Goal: Information Seeking & Learning: Learn about a topic

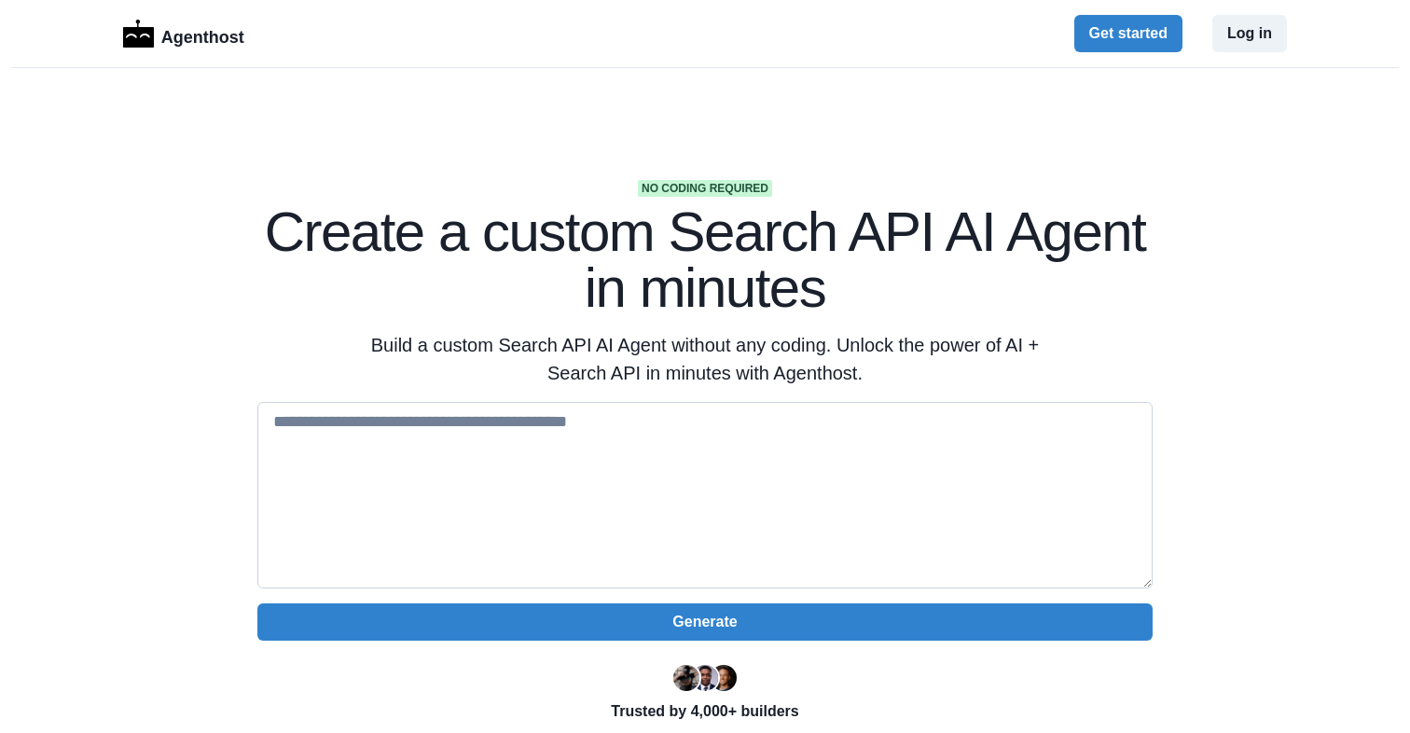
click at [475, 424] on textarea at bounding box center [704, 495] width 895 height 186
click at [251, 324] on div "No coding required Create a custom Search API AI Agent in minutes Build a custo…" at bounding box center [704, 488] width 955 height 617
click at [180, 39] on p "Agenthost" at bounding box center [202, 34] width 83 height 33
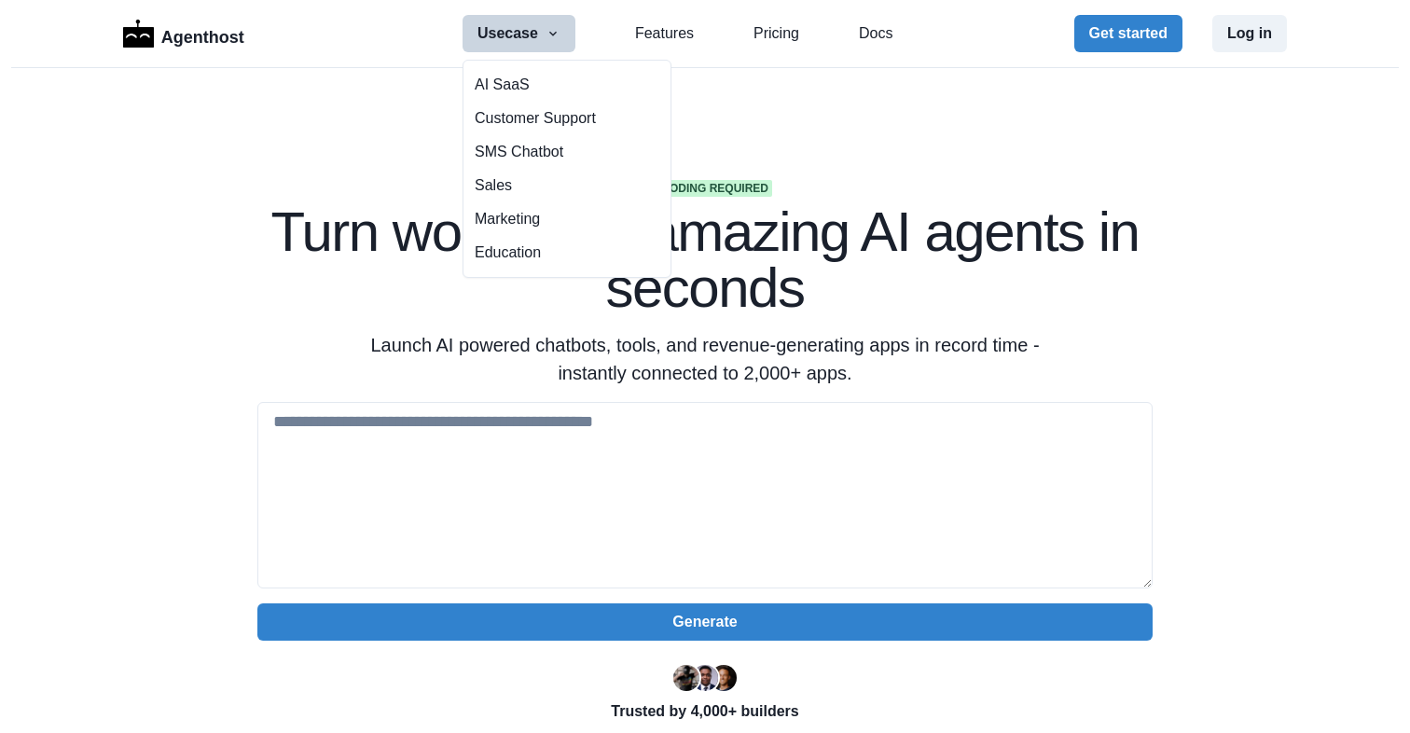
click at [551, 31] on icon "button" at bounding box center [552, 33] width 15 height 15
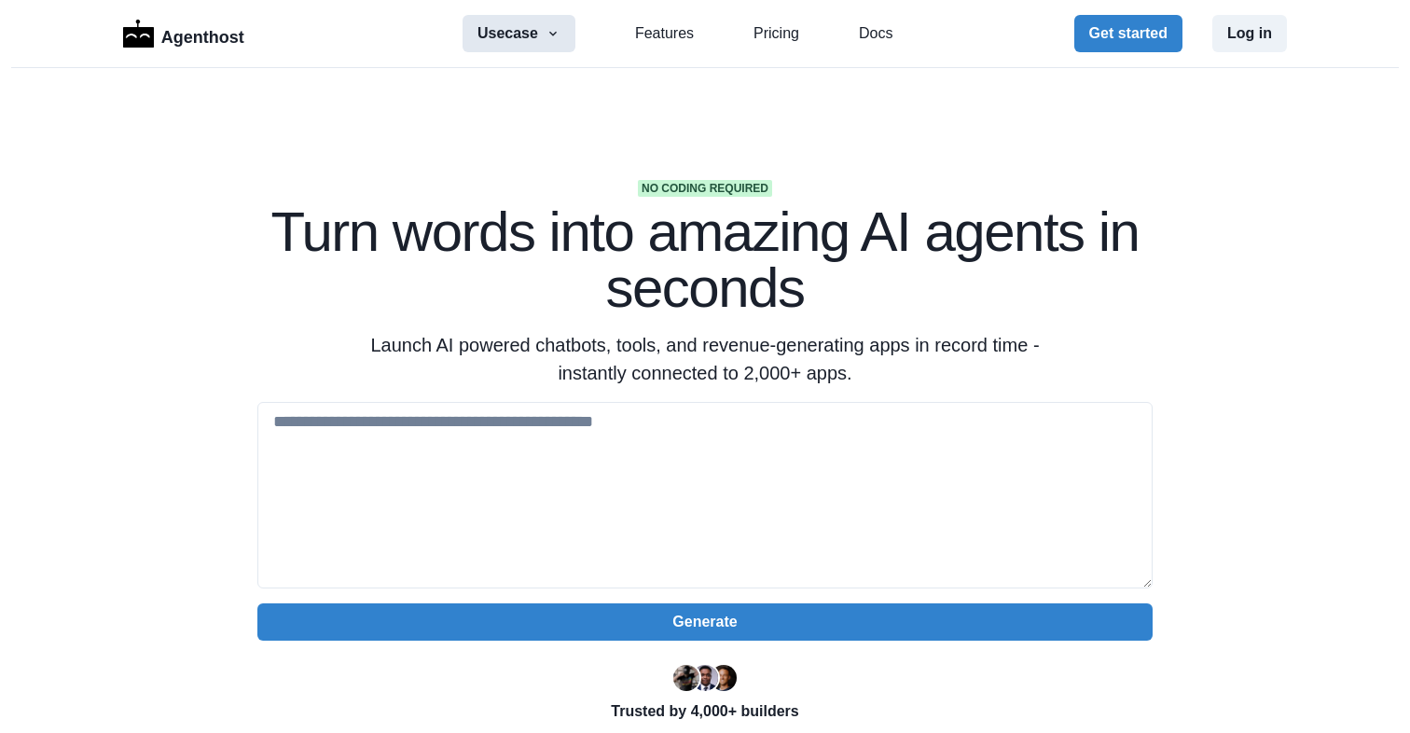
click at [557, 34] on icon "button" at bounding box center [552, 33] width 15 height 15
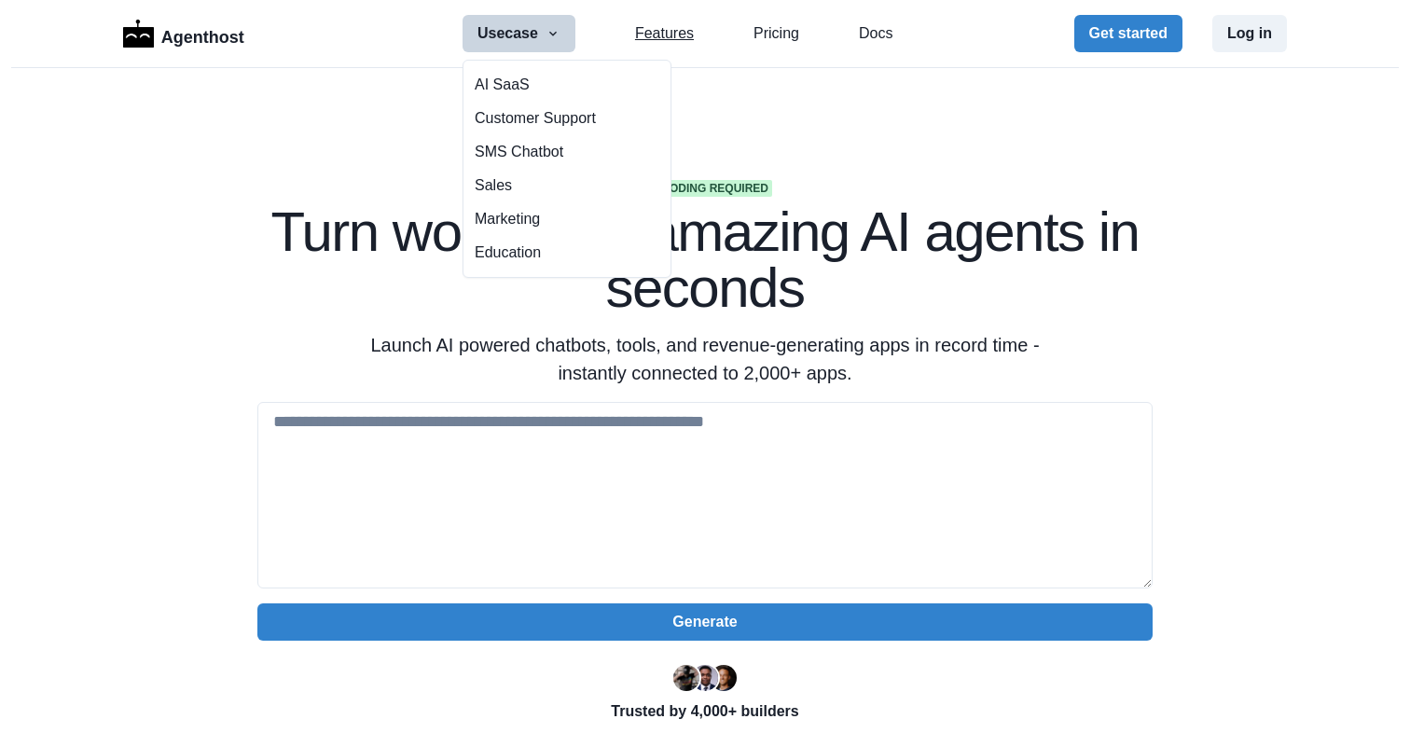
click at [682, 30] on link "Features" at bounding box center [664, 33] width 59 height 22
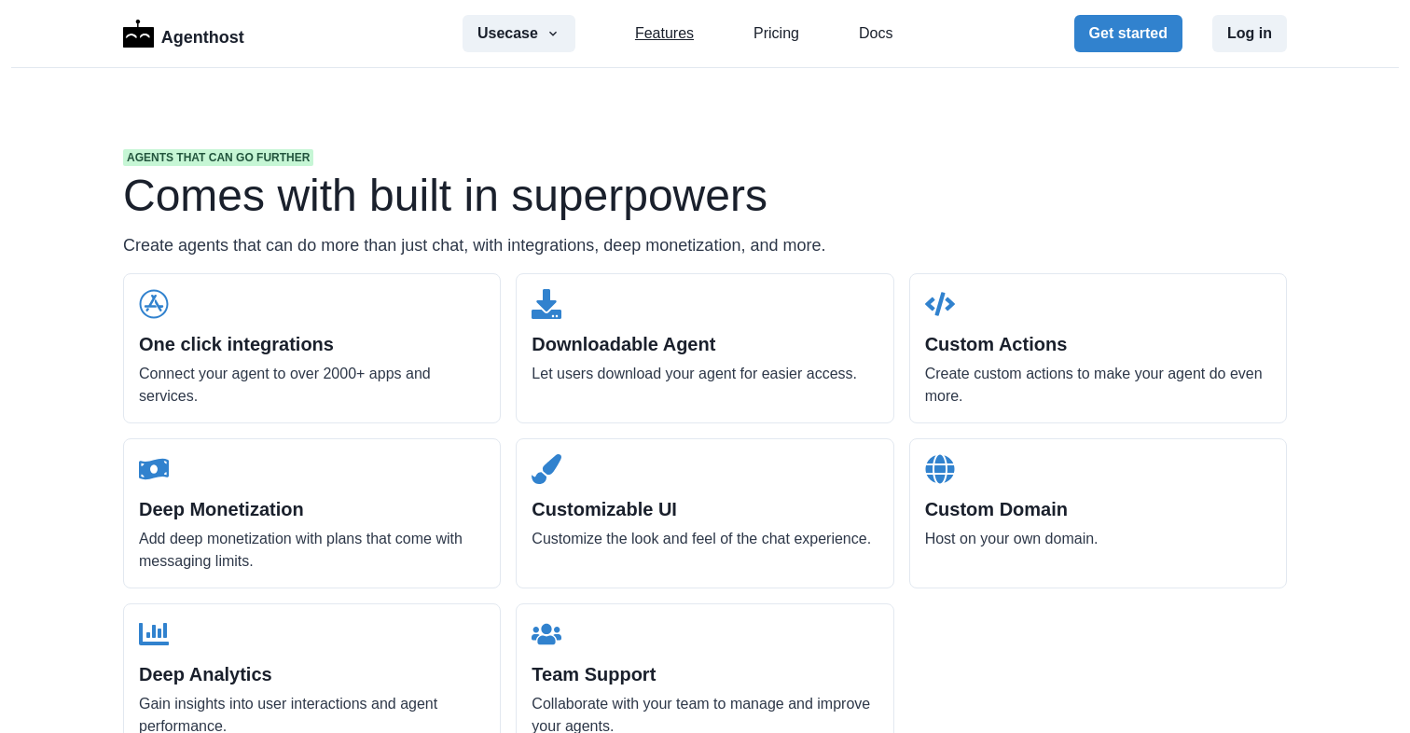
scroll to position [1783, 0]
click at [764, 32] on link "Pricing" at bounding box center [776, 33] width 46 height 22
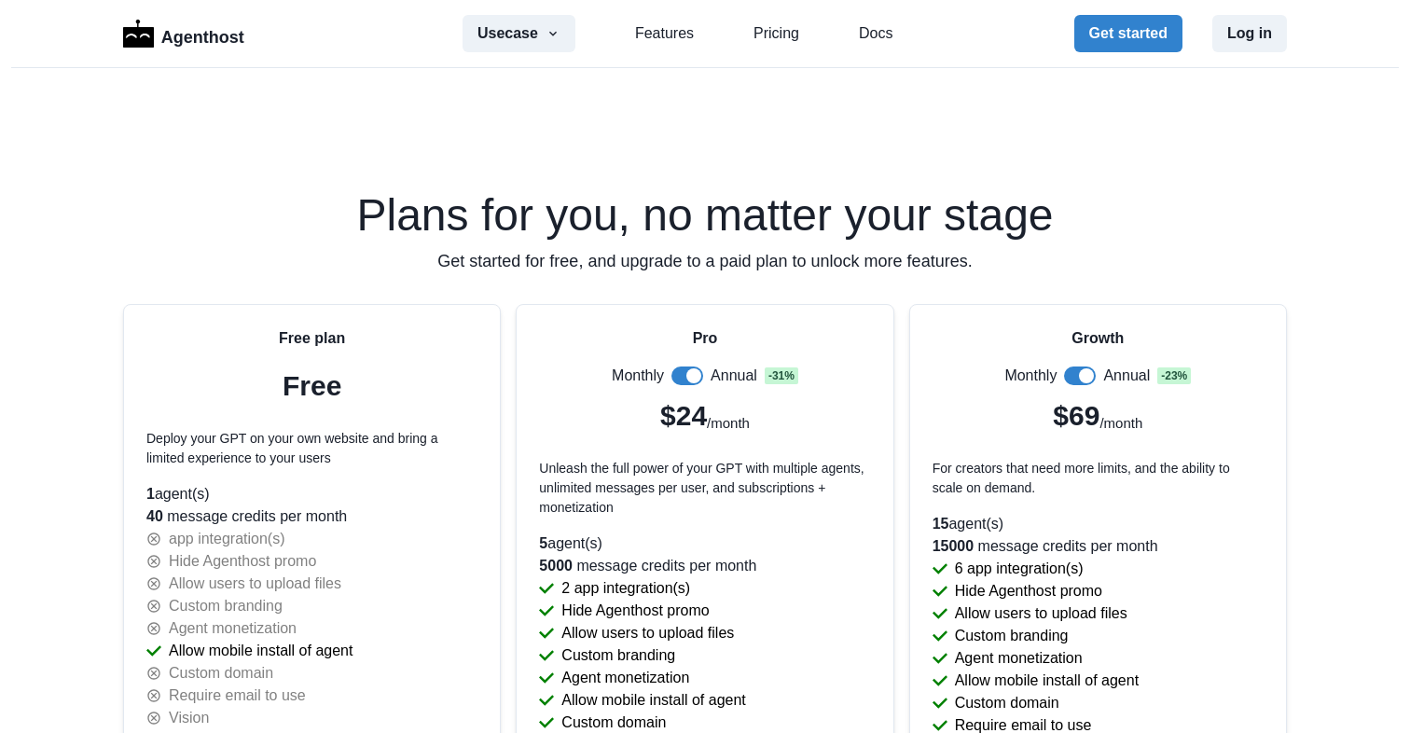
scroll to position [3798, 0]
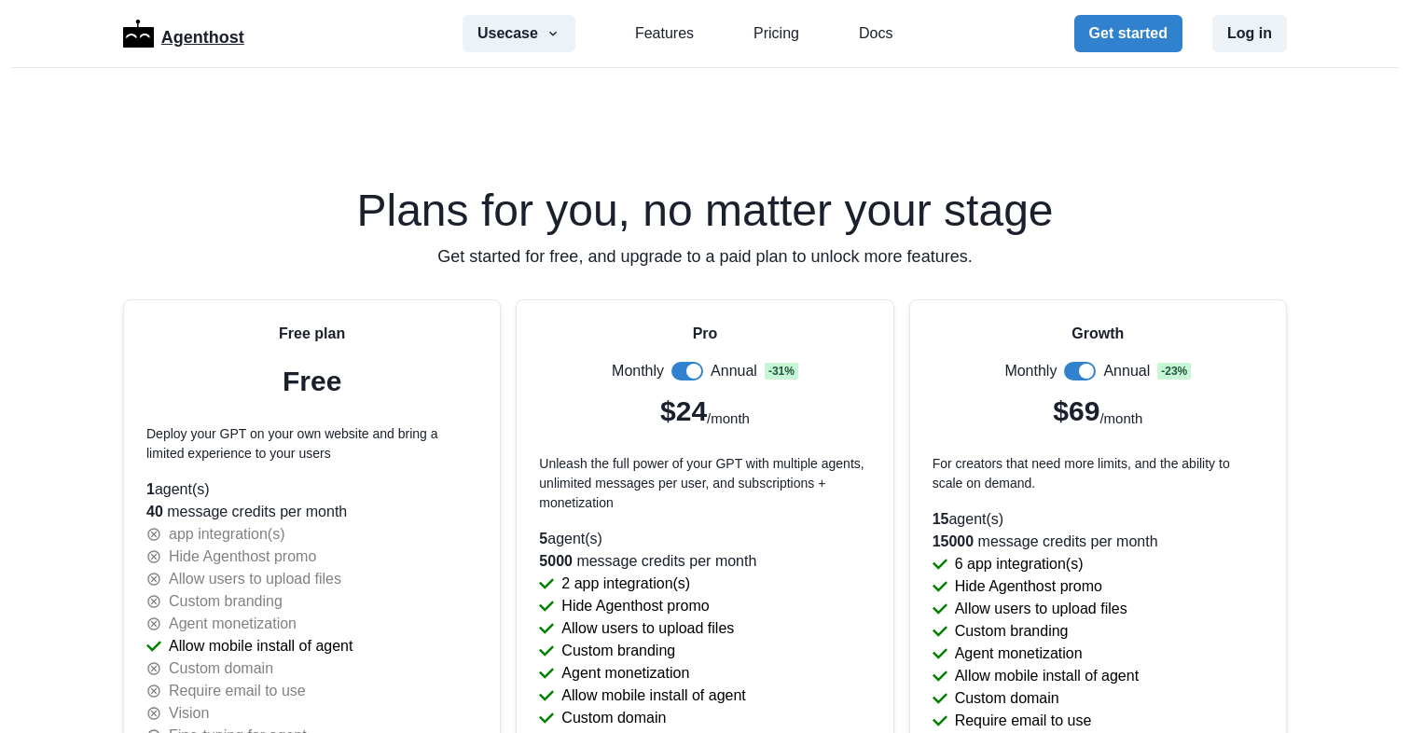
click at [208, 44] on p "Agenthost" at bounding box center [202, 34] width 83 height 33
